Goal: Task Accomplishment & Management: Complete application form

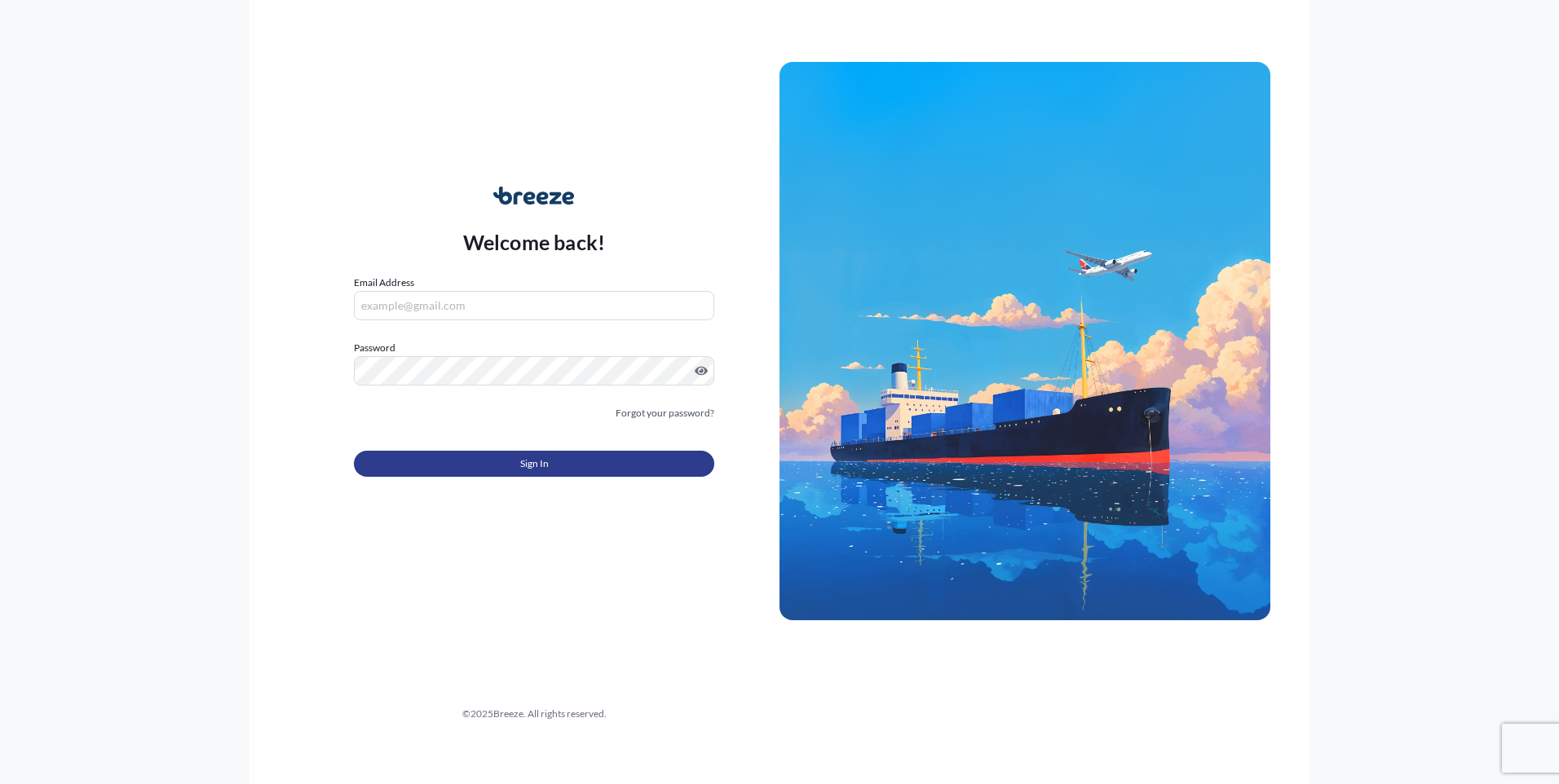
type input "[EMAIL_ADDRESS][DOMAIN_NAME]"
click at [497, 464] on button "Sign In" at bounding box center [534, 464] width 361 height 26
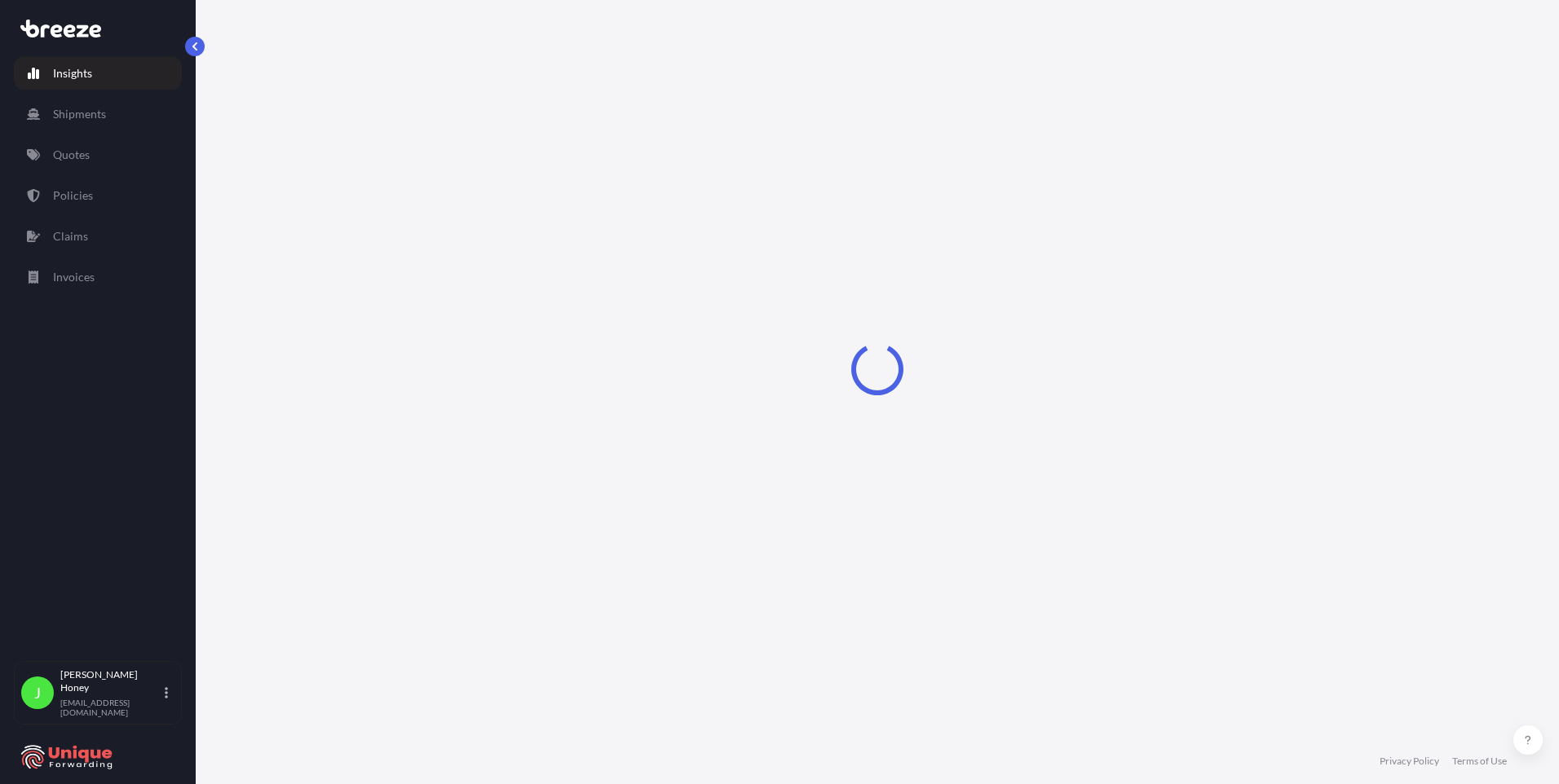
select select "2025"
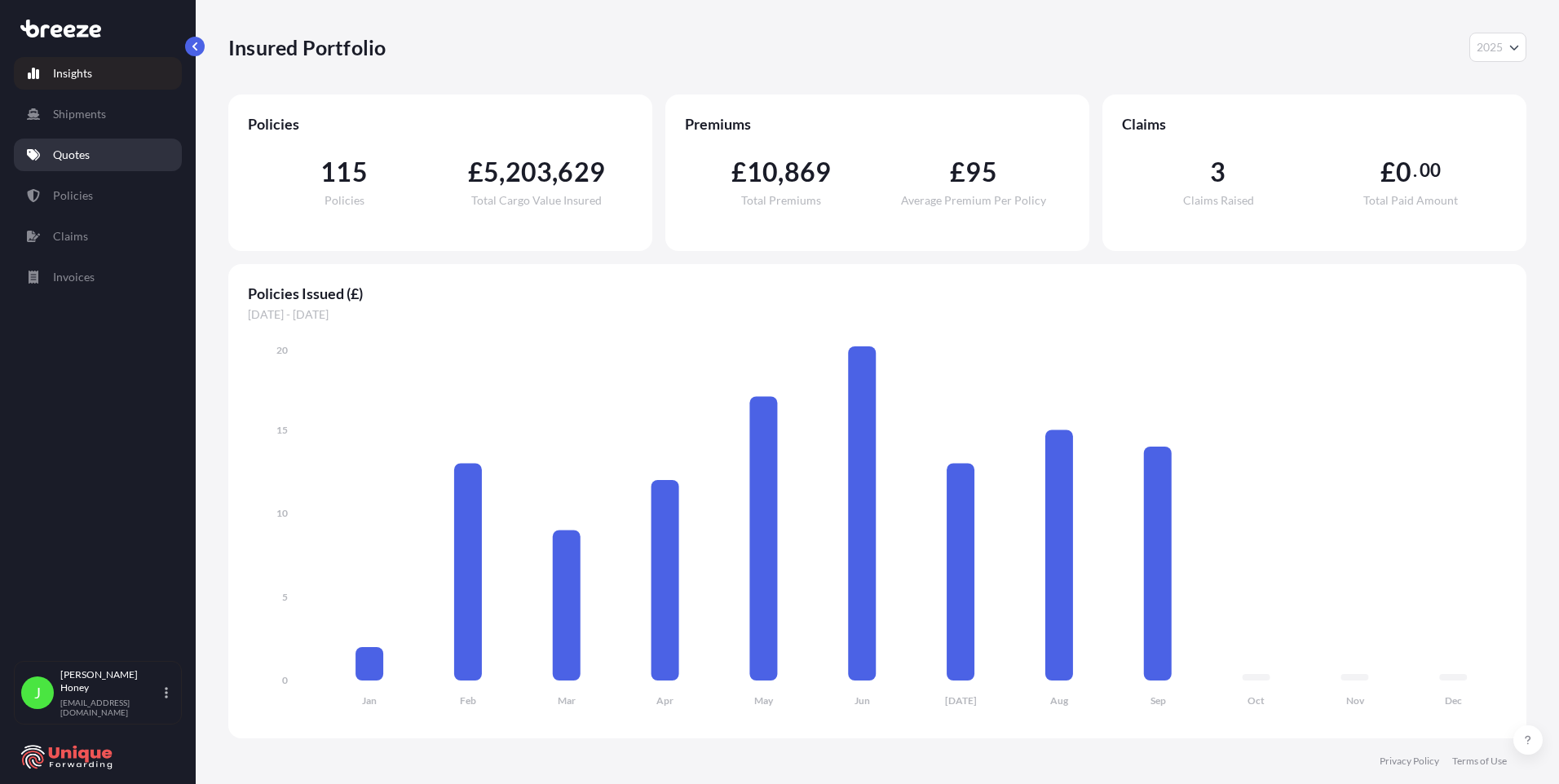
click at [56, 150] on p "Quotes" at bounding box center [71, 155] width 37 height 16
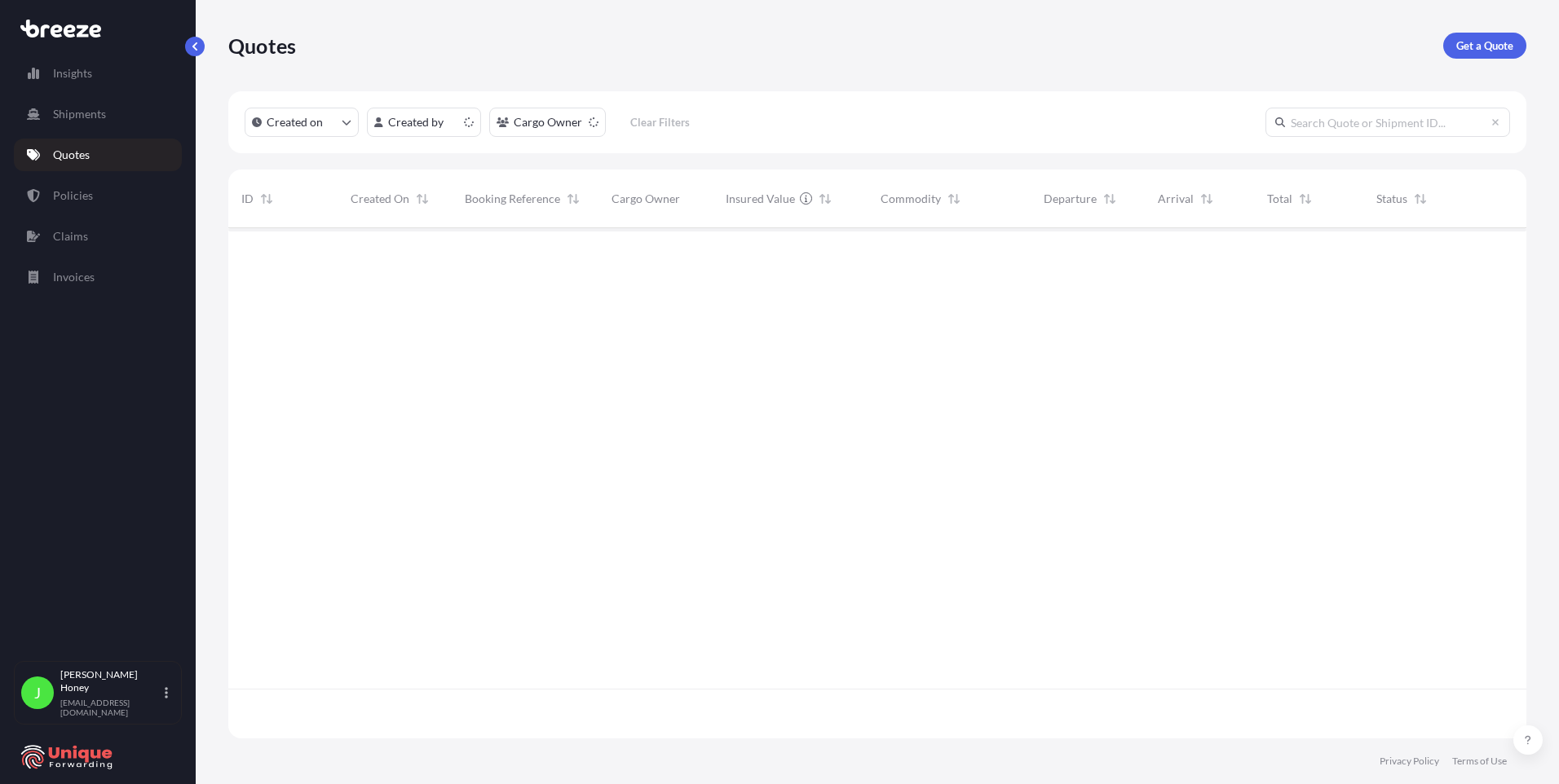
scroll to position [507, 1286]
click at [461, 120] on html "Insights Shipments Quotes Policies Claims Invoices J [PERSON_NAME] [EMAIL_ADDRE…" at bounding box center [780, 392] width 1559 height 784
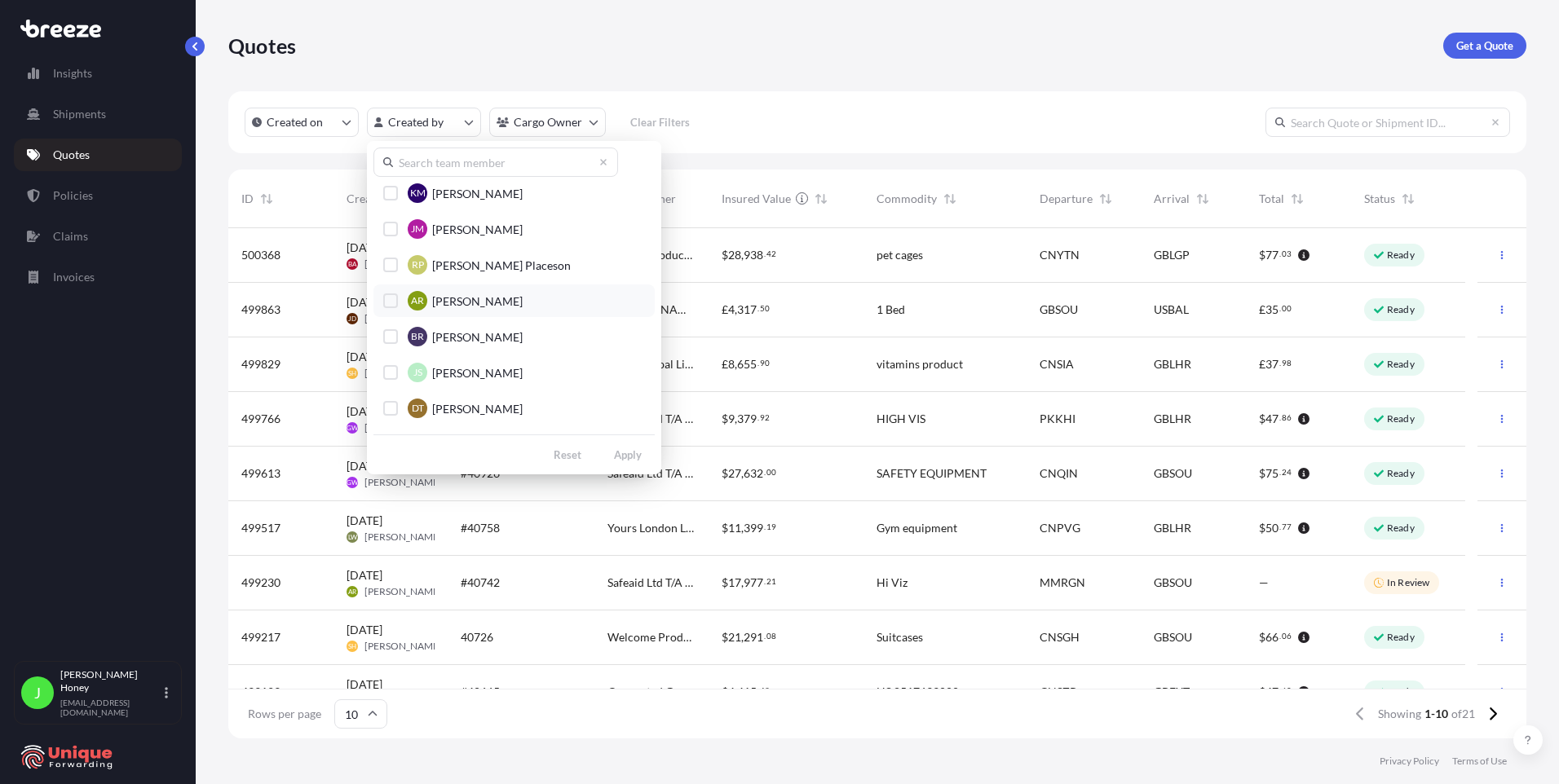
scroll to position [792, 0]
click at [458, 373] on span "[PERSON_NAME]" at bounding box center [476, 377] width 90 height 16
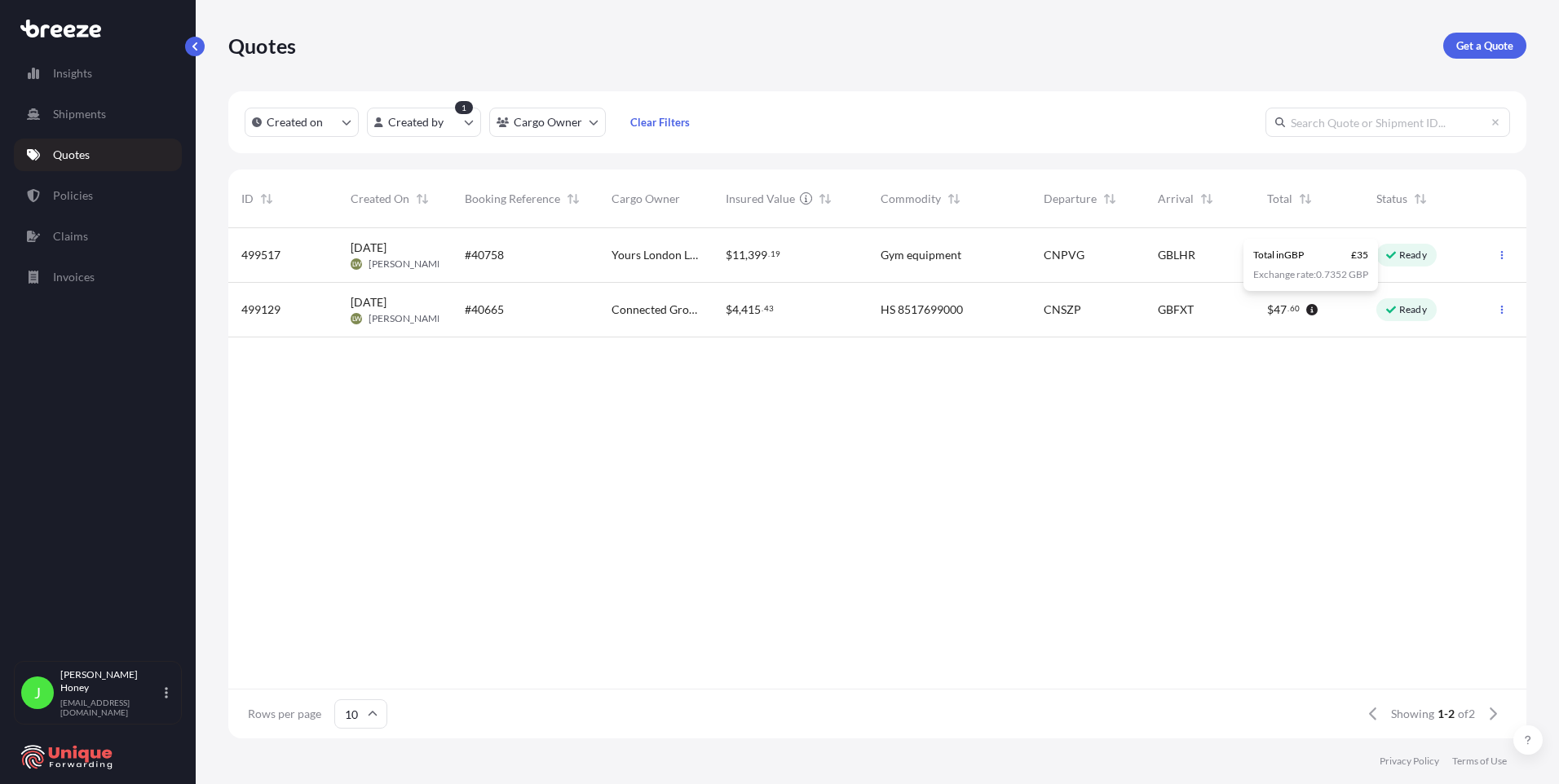
click at [1410, 250] on p "Ready" at bounding box center [1413, 255] width 27 height 13
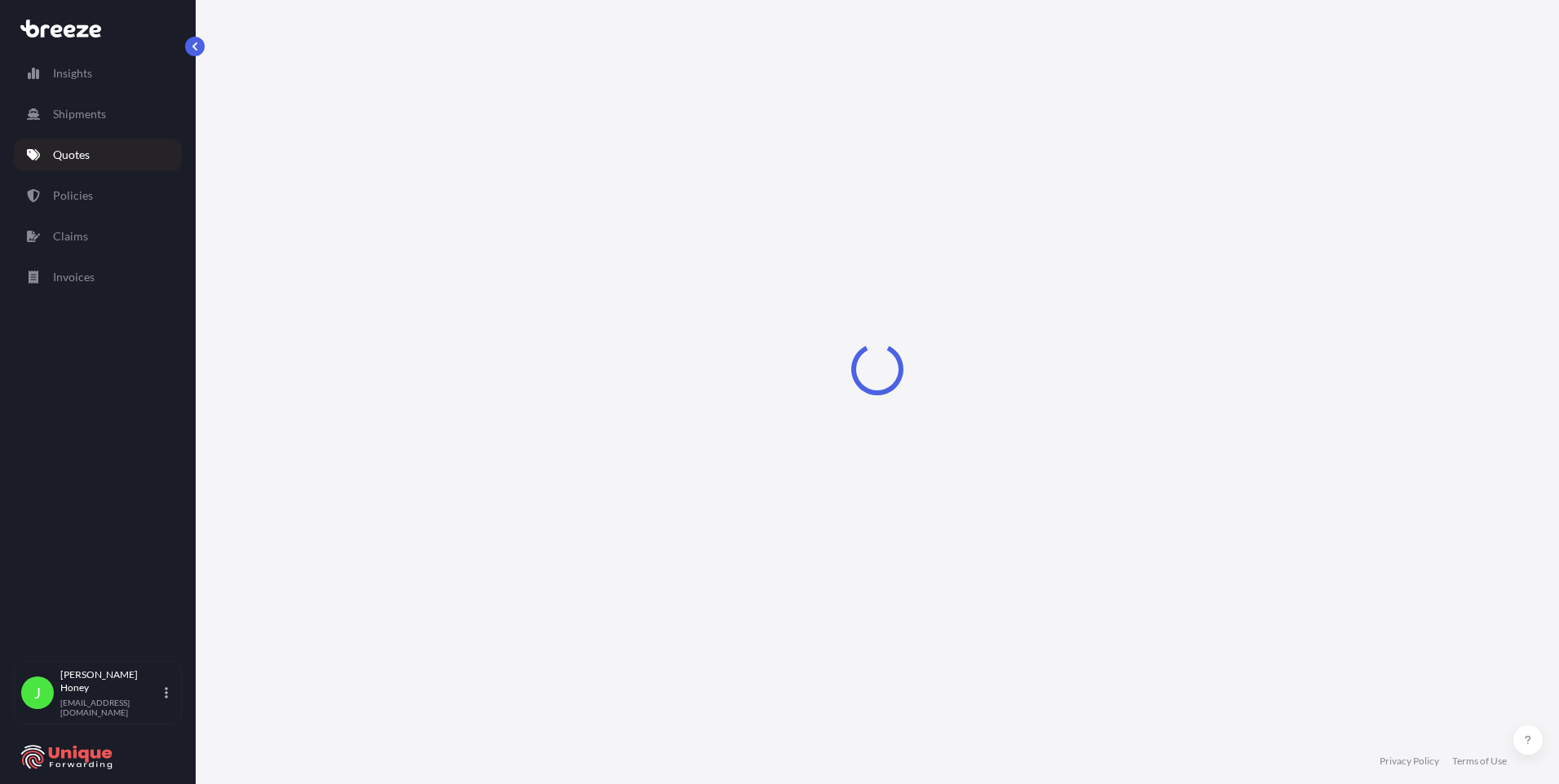
select select "Road"
select select "Air"
select select "Road"
select select "4"
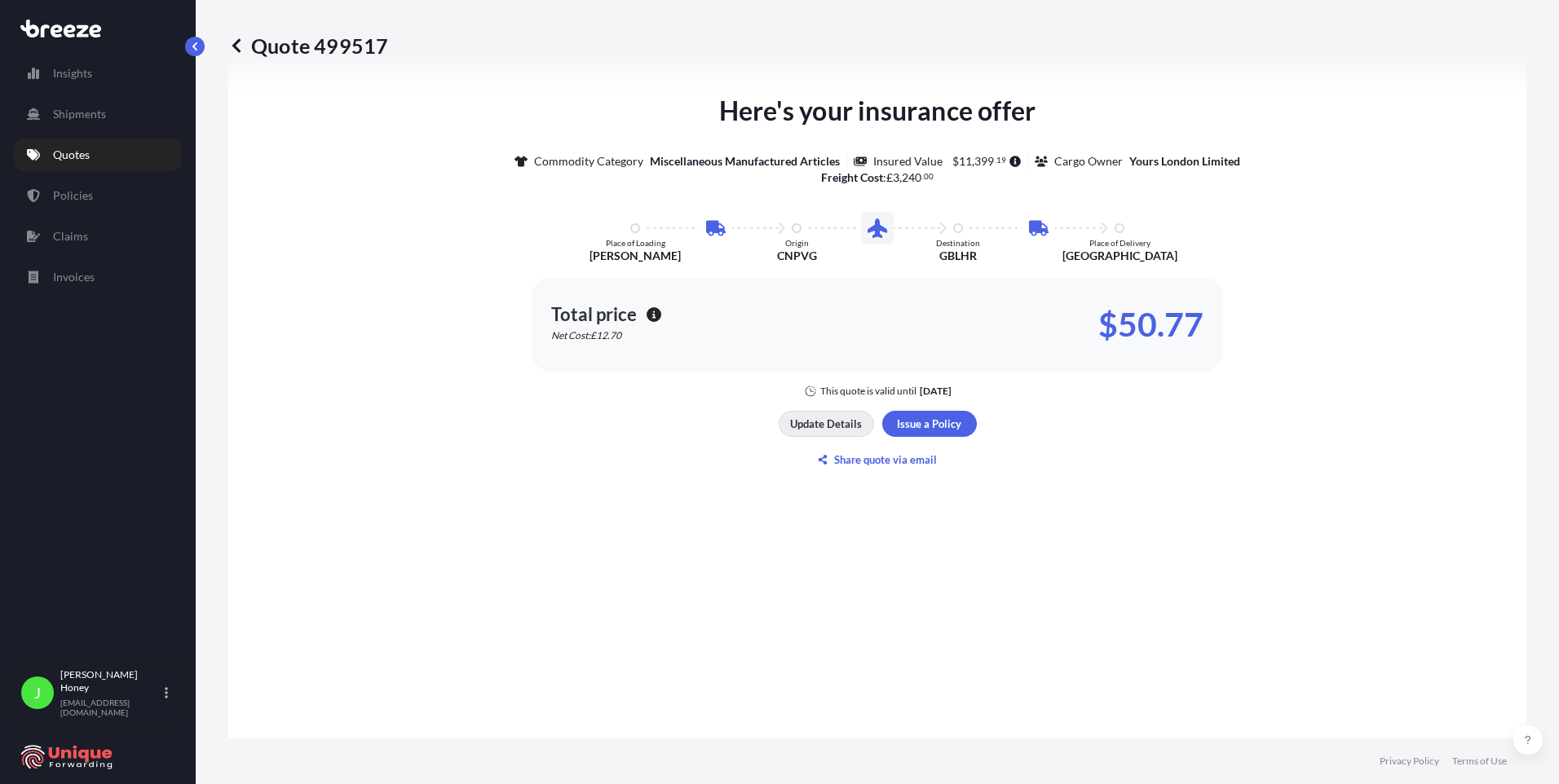
click at [832, 425] on p "Update Details" at bounding box center [826, 424] width 72 height 16
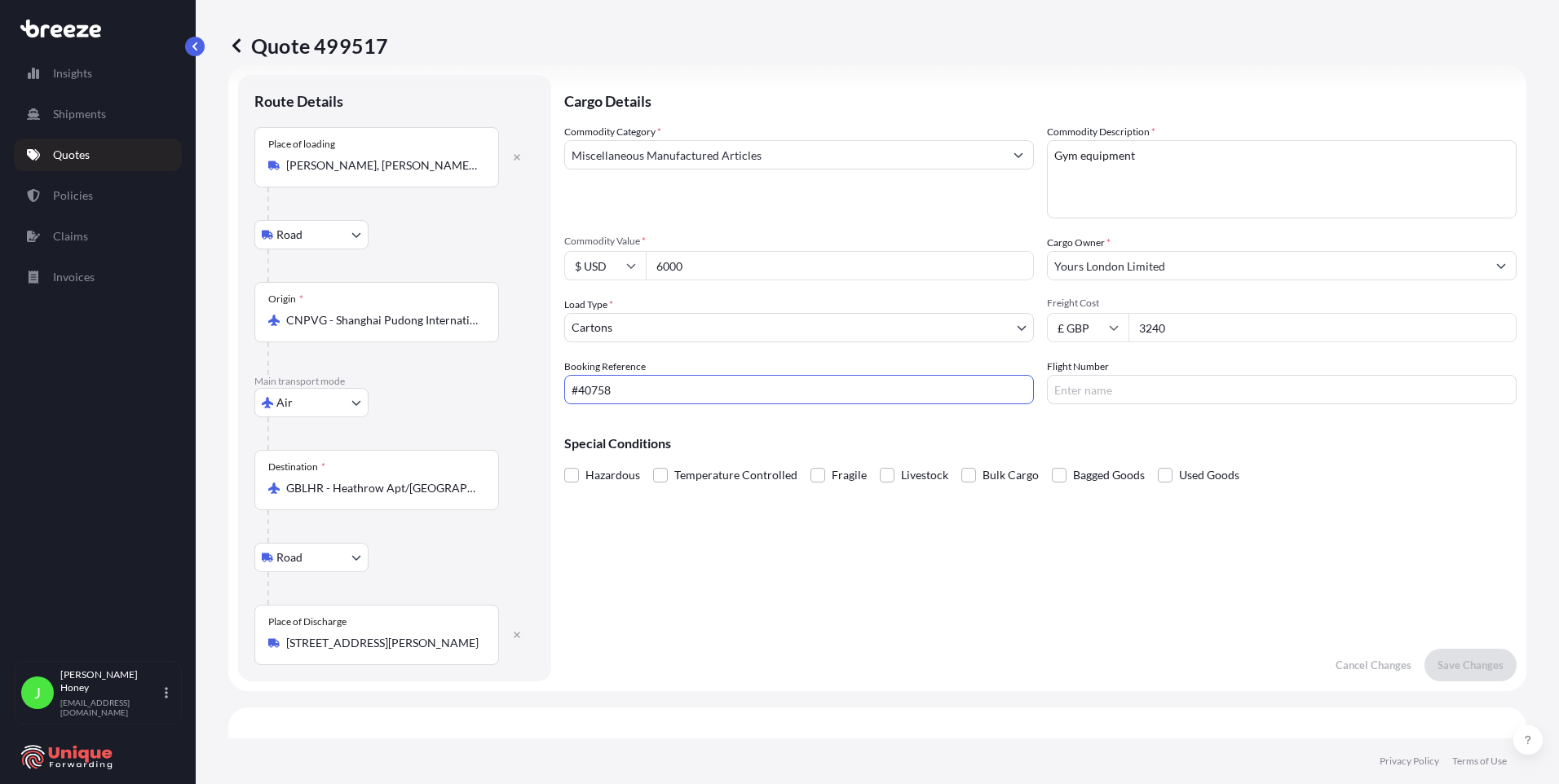
click at [570, 389] on input "#40758" at bounding box center [799, 390] width 470 height 29
type input "FIA25002407#40758"
click at [1438, 667] on p "Save Changes" at bounding box center [1470, 665] width 66 height 16
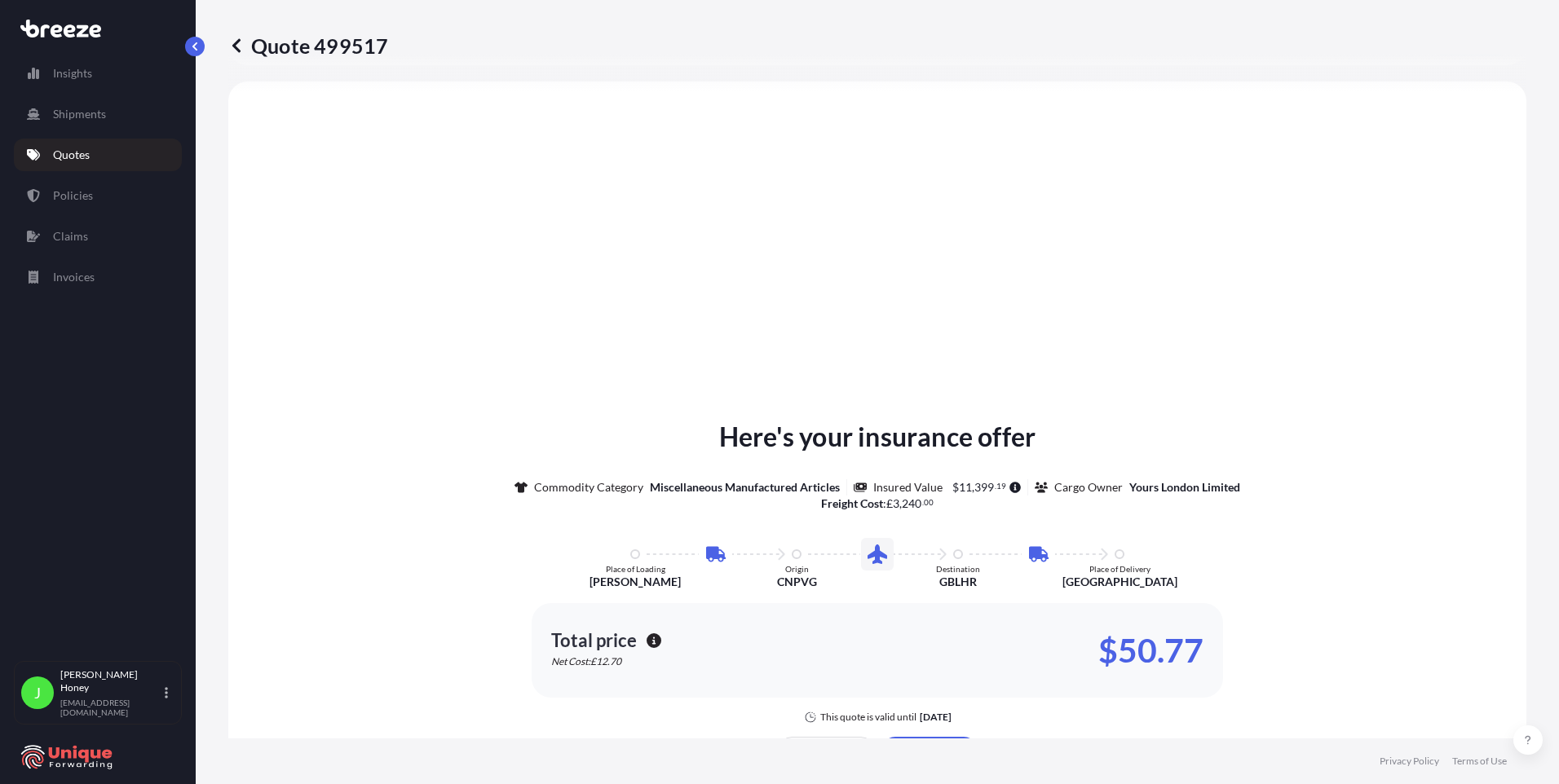
select select "Road"
select select "Air"
select select "Road"
select select "4"
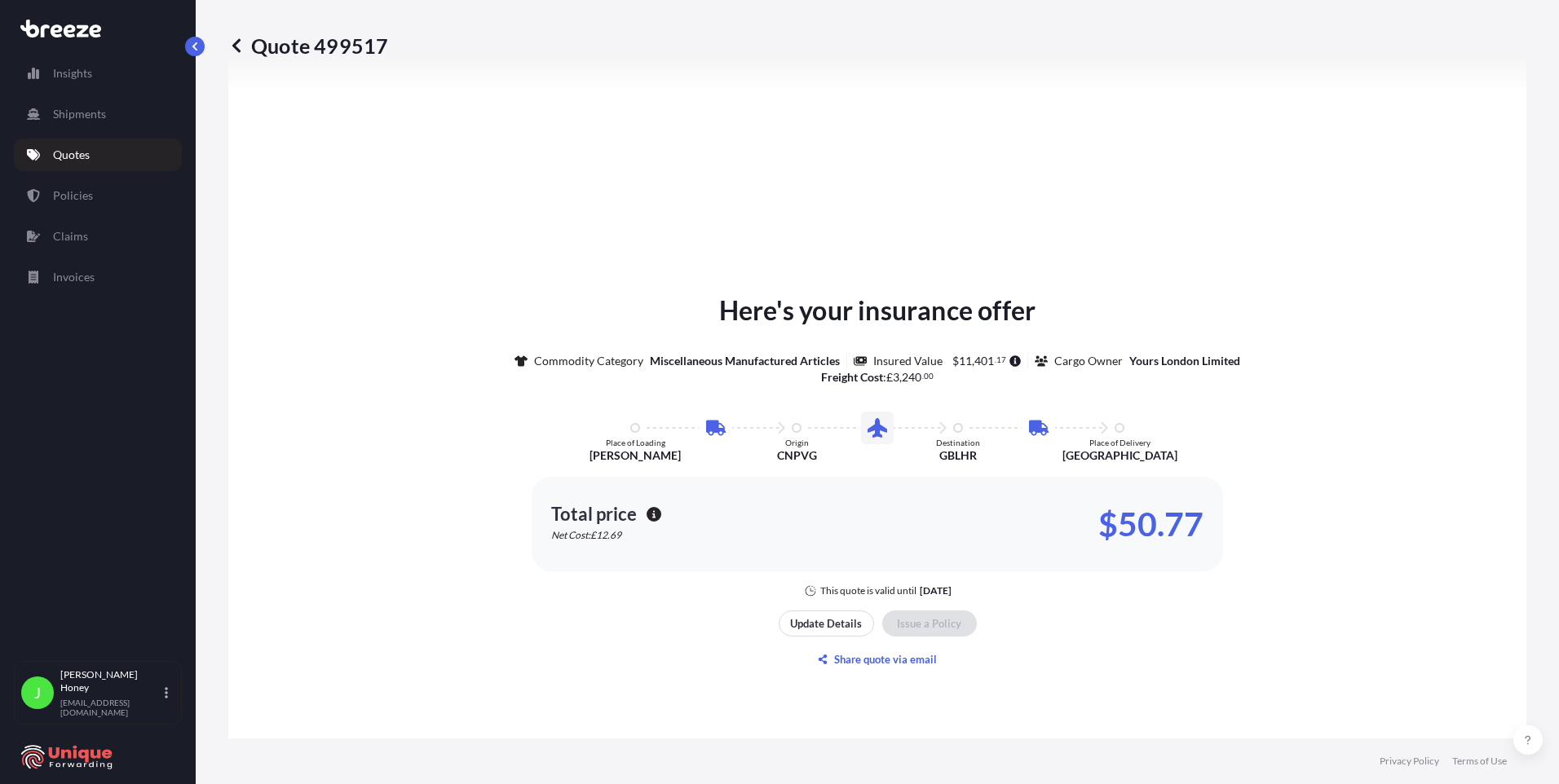
scroll to position [2177, 0]
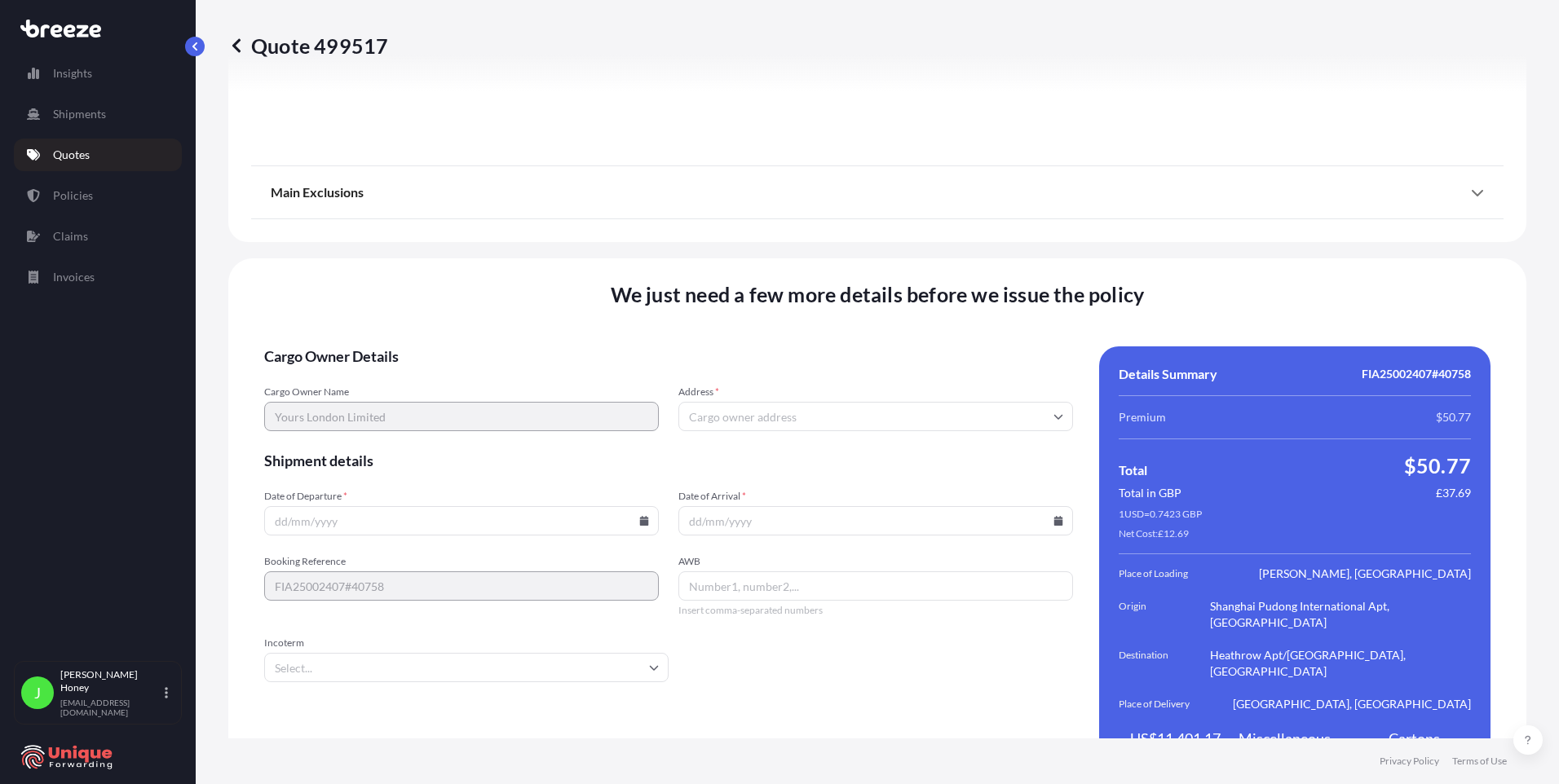
click at [883, 402] on input "Address *" at bounding box center [875, 416] width 394 height 29
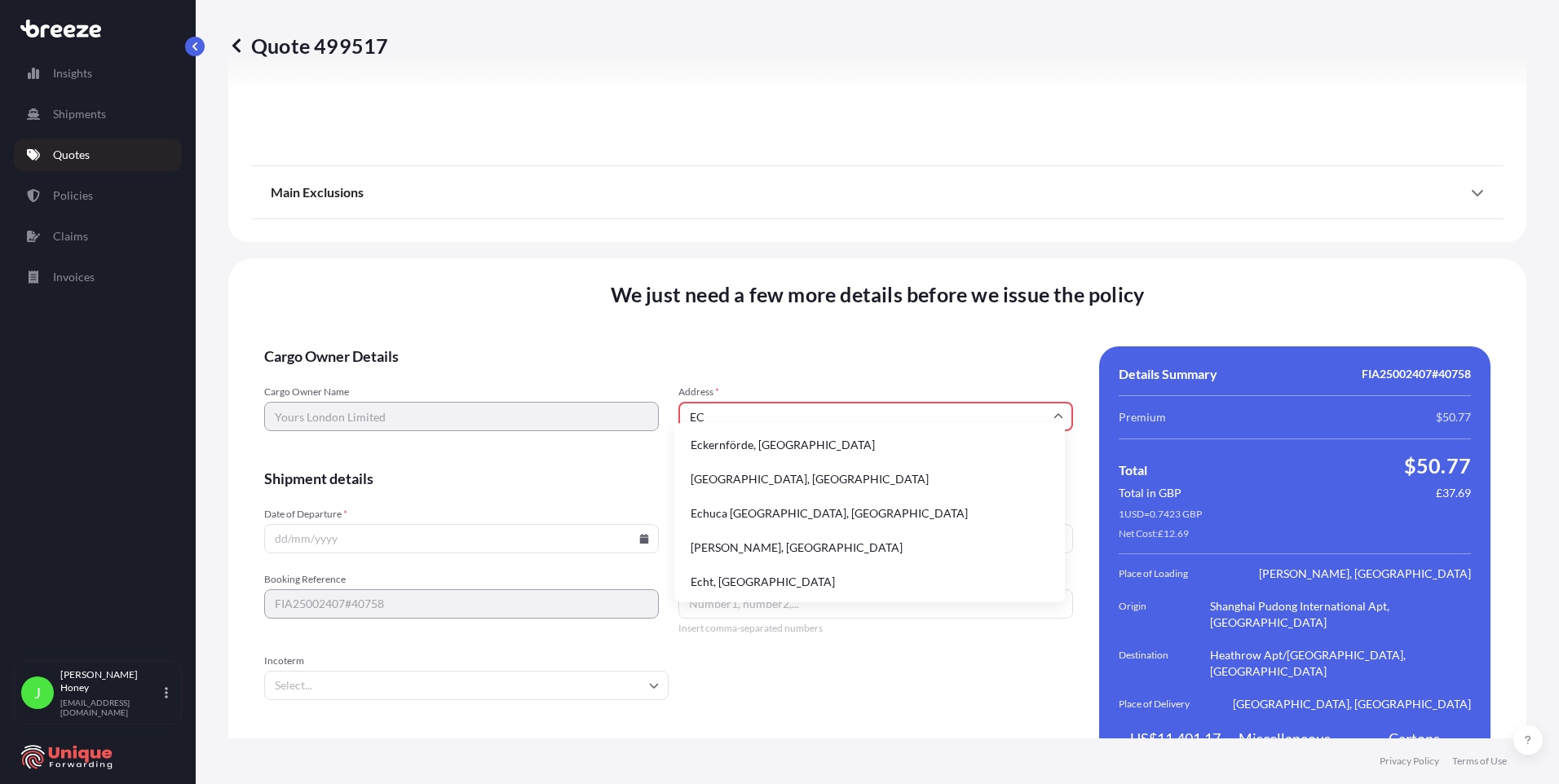
type input "E"
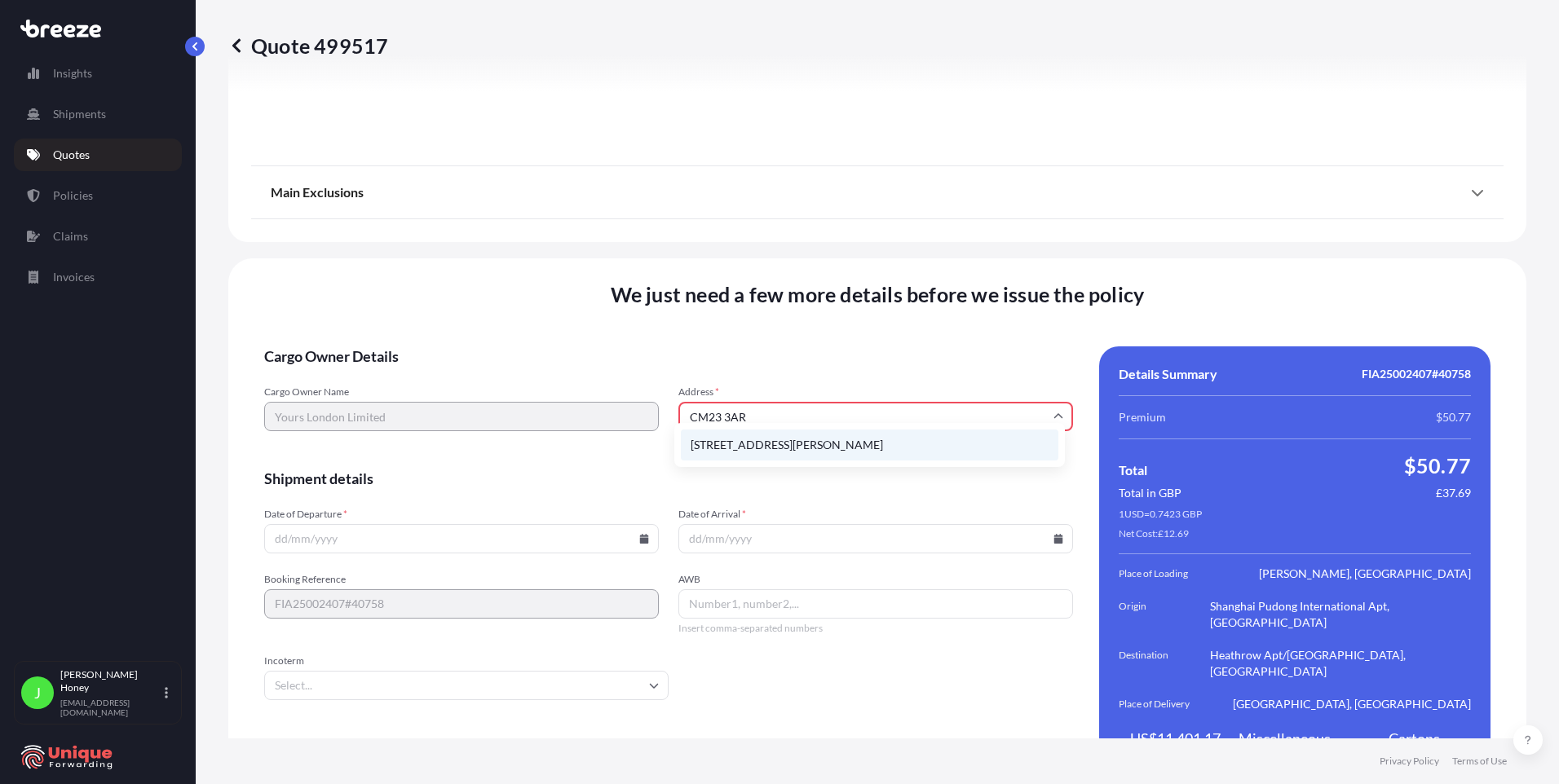
click at [891, 444] on li "[STREET_ADDRESS][PERSON_NAME]" at bounding box center [870, 445] width 378 height 31
type input "[STREET_ADDRESS][PERSON_NAME]"
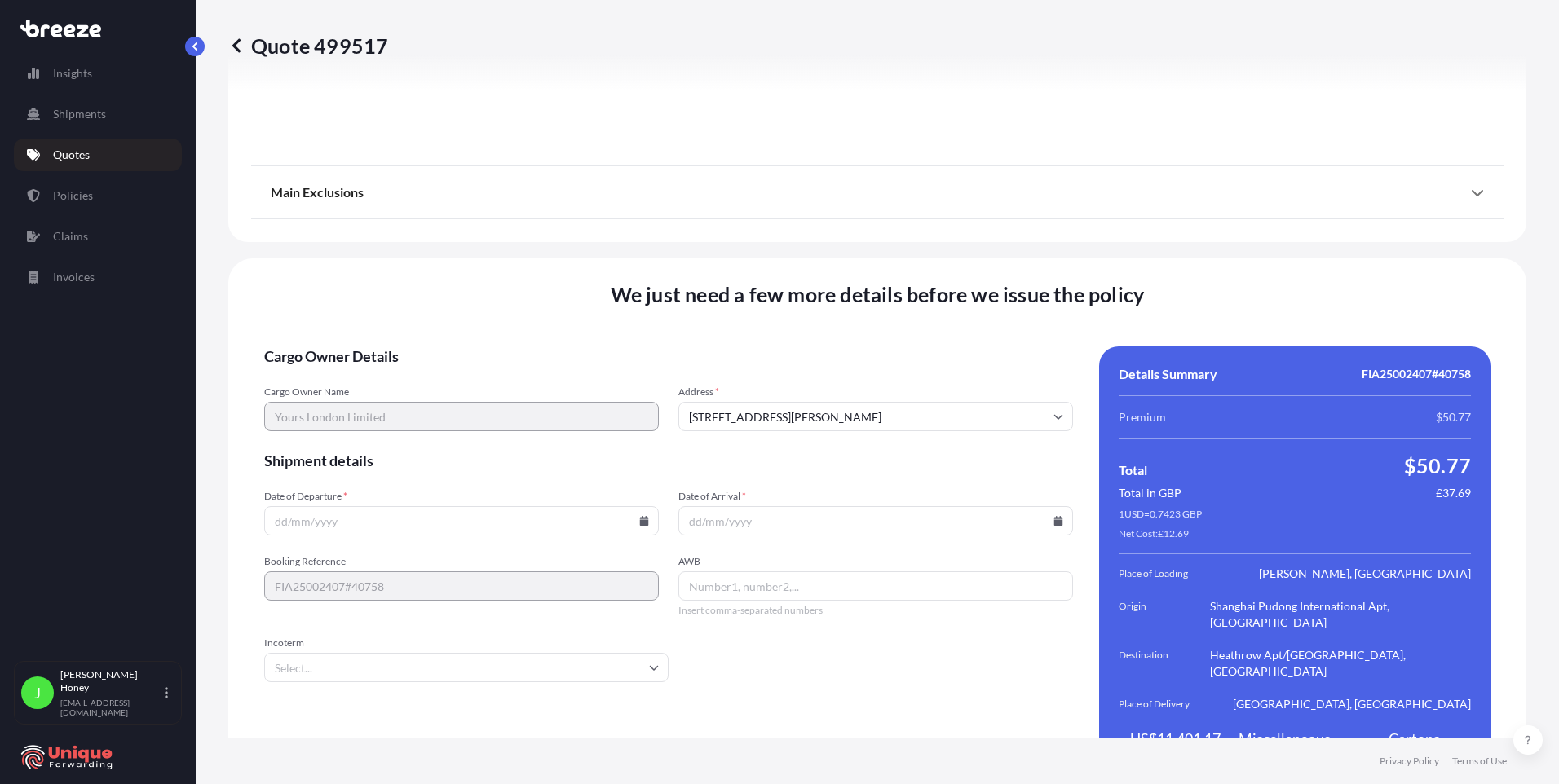
click at [385, 507] on input "Date of Departure *" at bounding box center [461, 521] width 394 height 29
click at [644, 517] on icon at bounding box center [644, 521] width 9 height 10
click at [453, 279] on button "2" at bounding box center [444, 279] width 26 height 26
type input "[DATE]"
click at [1053, 517] on icon at bounding box center [1058, 521] width 10 height 10
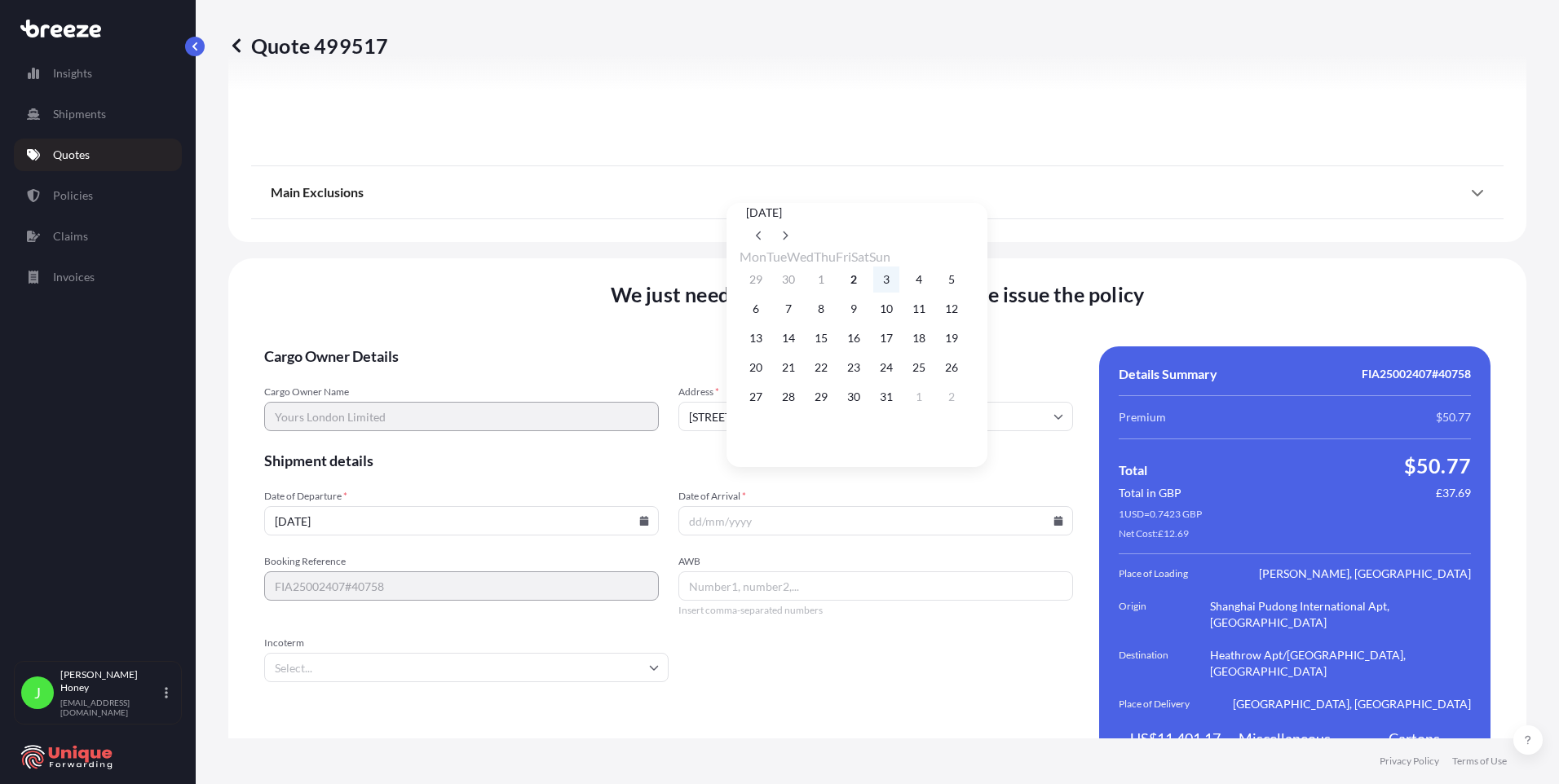
click at [899, 280] on button "3" at bounding box center [886, 279] width 26 height 26
type input "[DATE]"
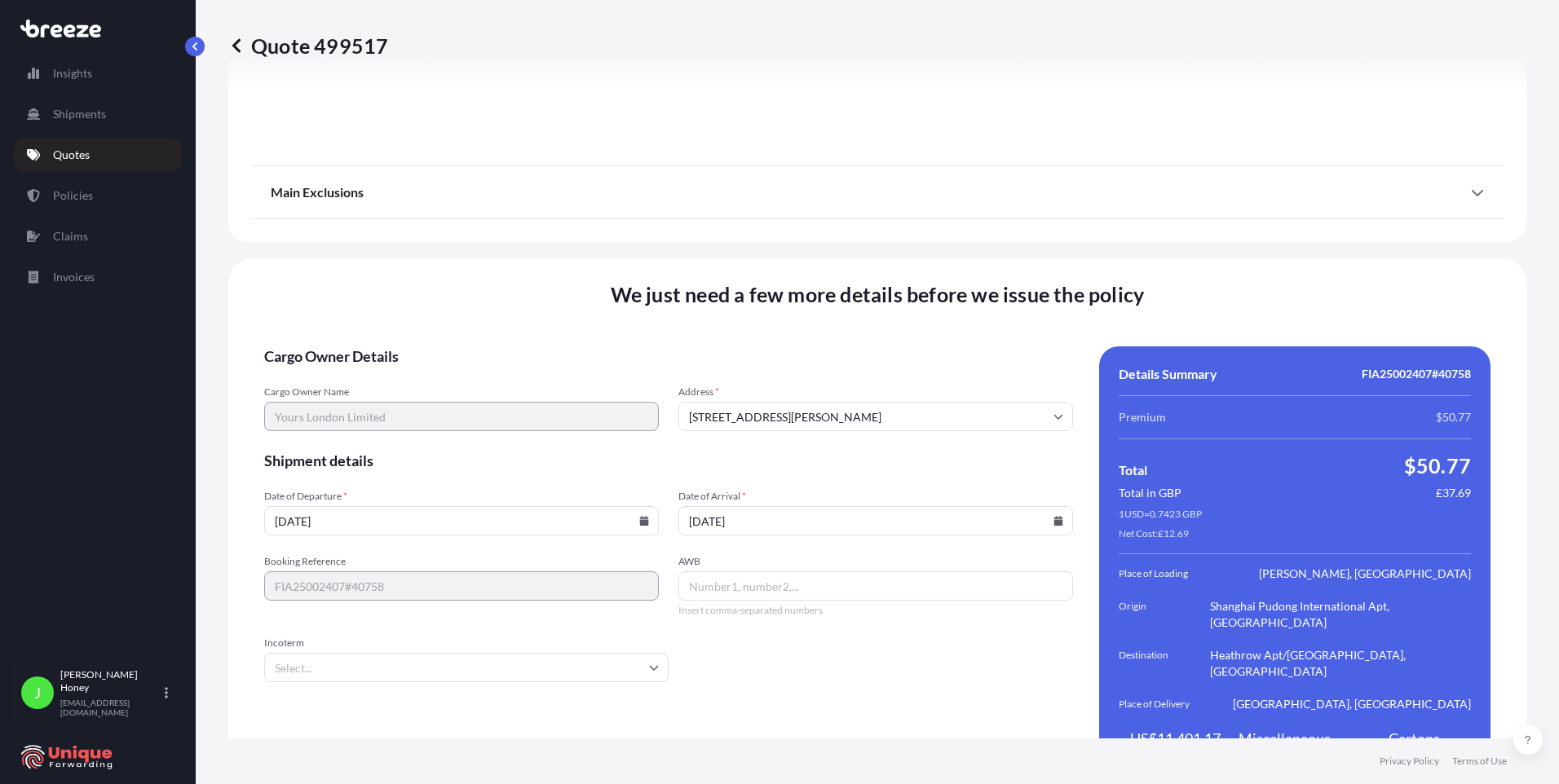
click at [744, 571] on input "AWB" at bounding box center [875, 586] width 394 height 29
click at [649, 663] on icon at bounding box center [654, 667] width 10 height 10
type input "11238207444"
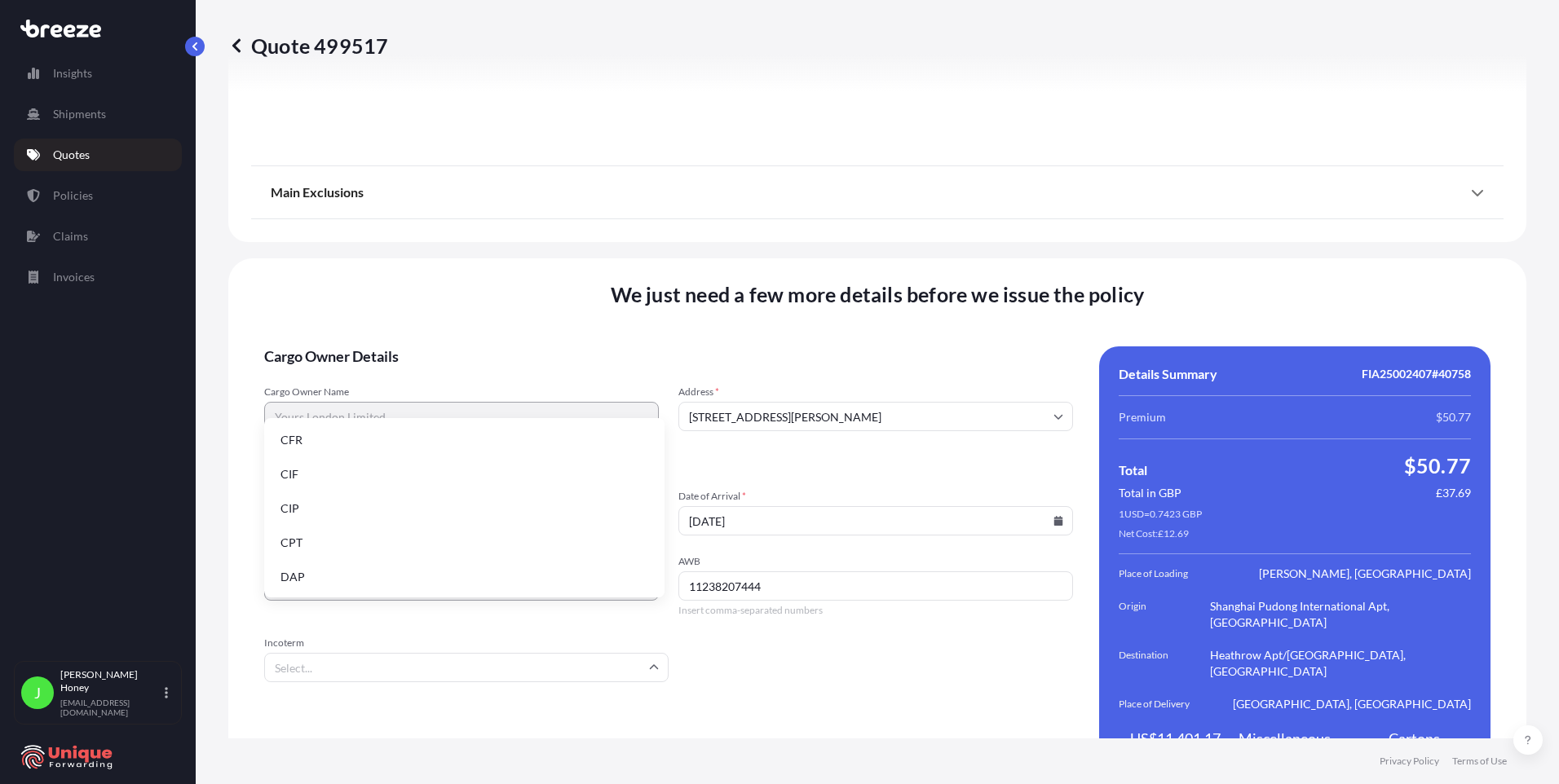
scroll to position [207, 0]
click at [335, 476] on li "EXW" at bounding box center [465, 473] width 387 height 31
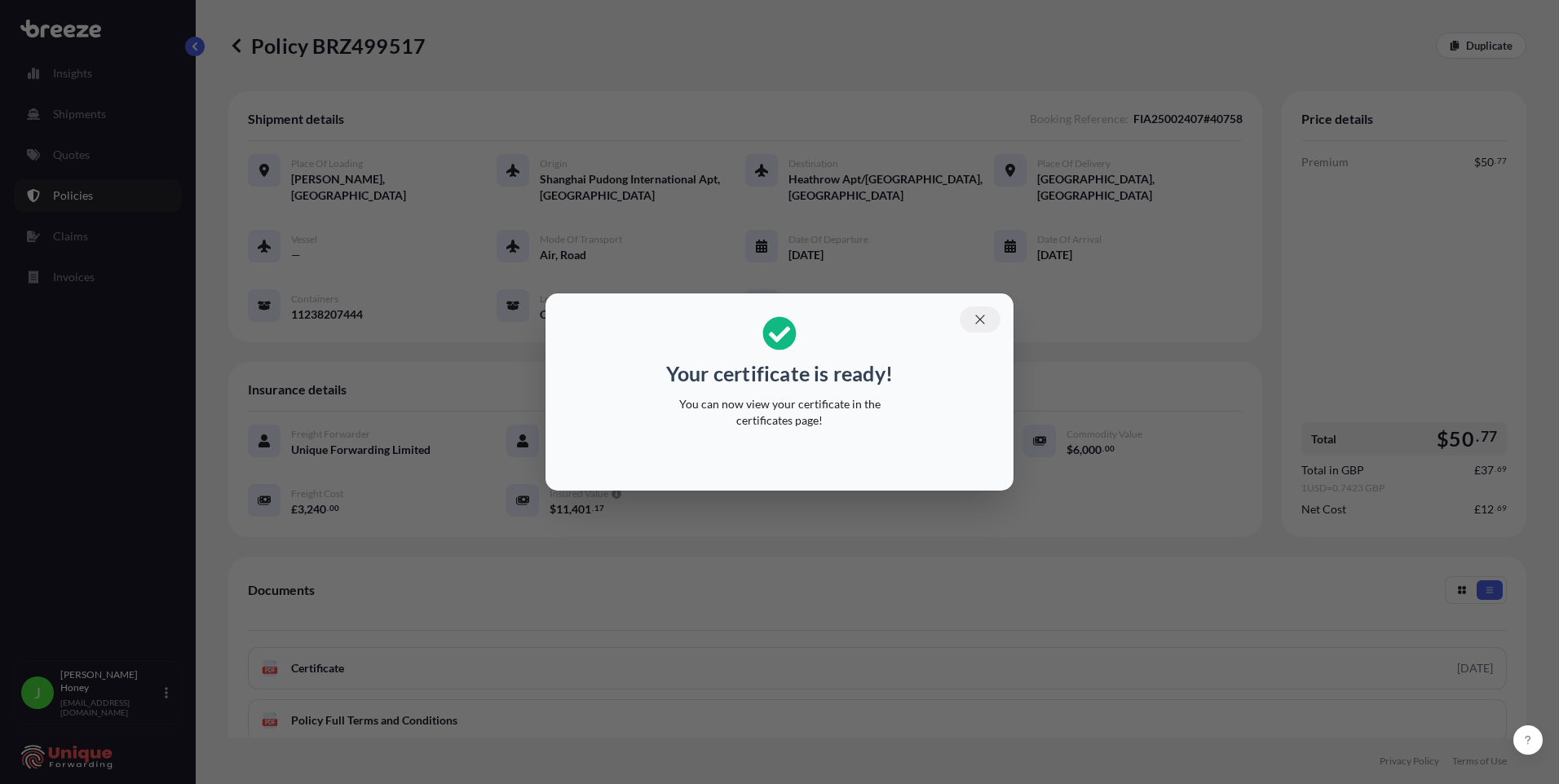
click at [981, 319] on icon "button" at bounding box center [979, 319] width 9 height 9
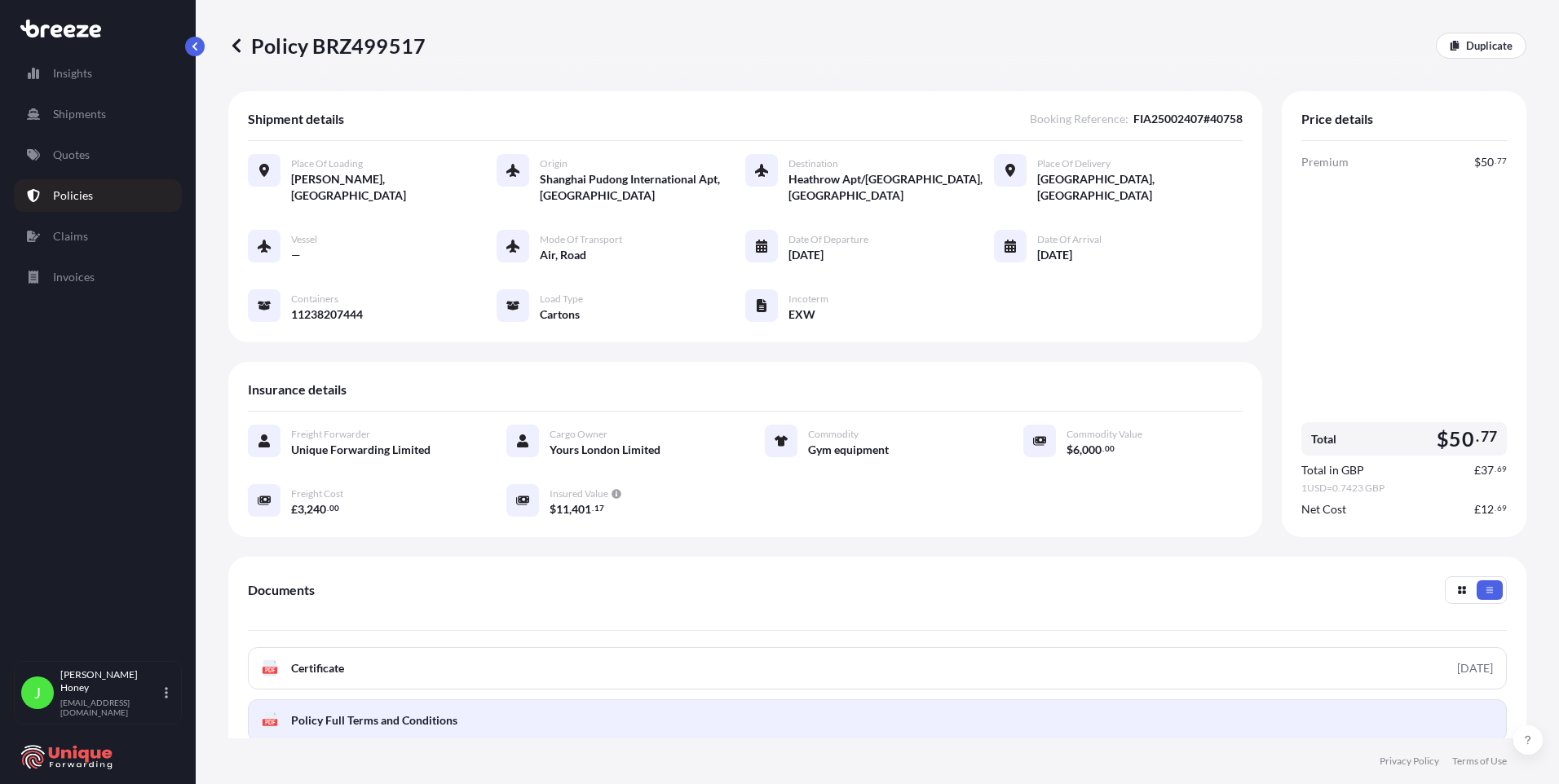
scroll to position [196, 0]
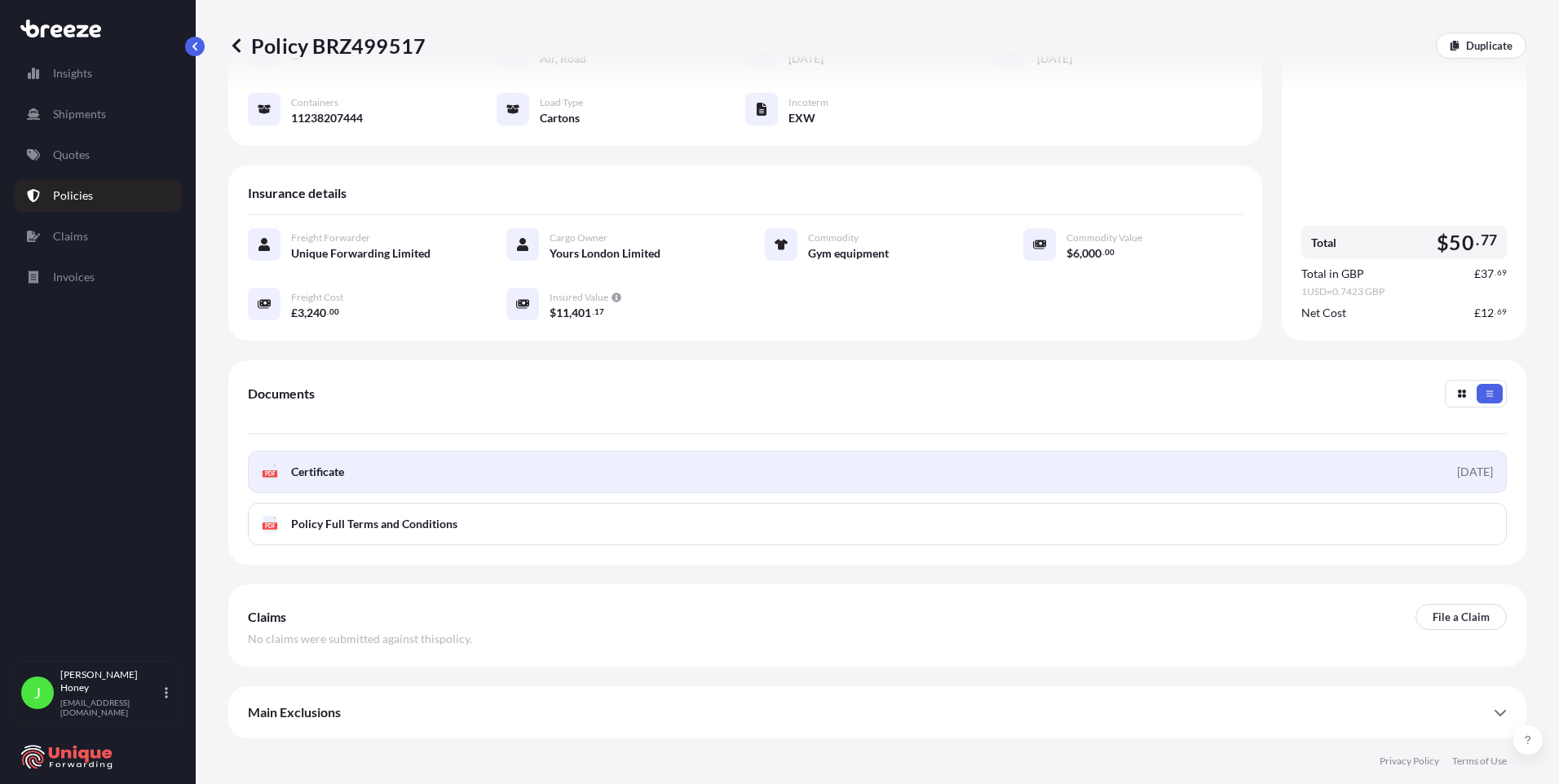
click at [918, 468] on link "PDF Certificate [DATE]" at bounding box center [877, 472] width 1259 height 42
